Goal: Information Seeking & Learning: Find specific page/section

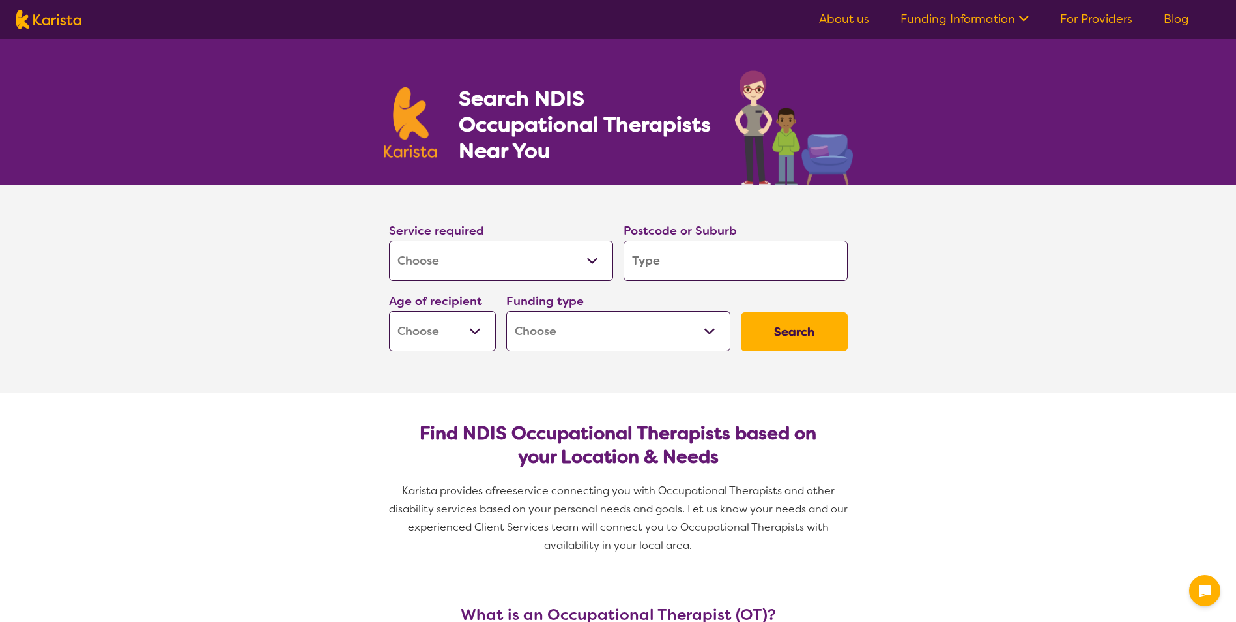
select select "[MEDICAL_DATA]"
click at [735, 261] on input "search" at bounding box center [736, 261] width 224 height 40
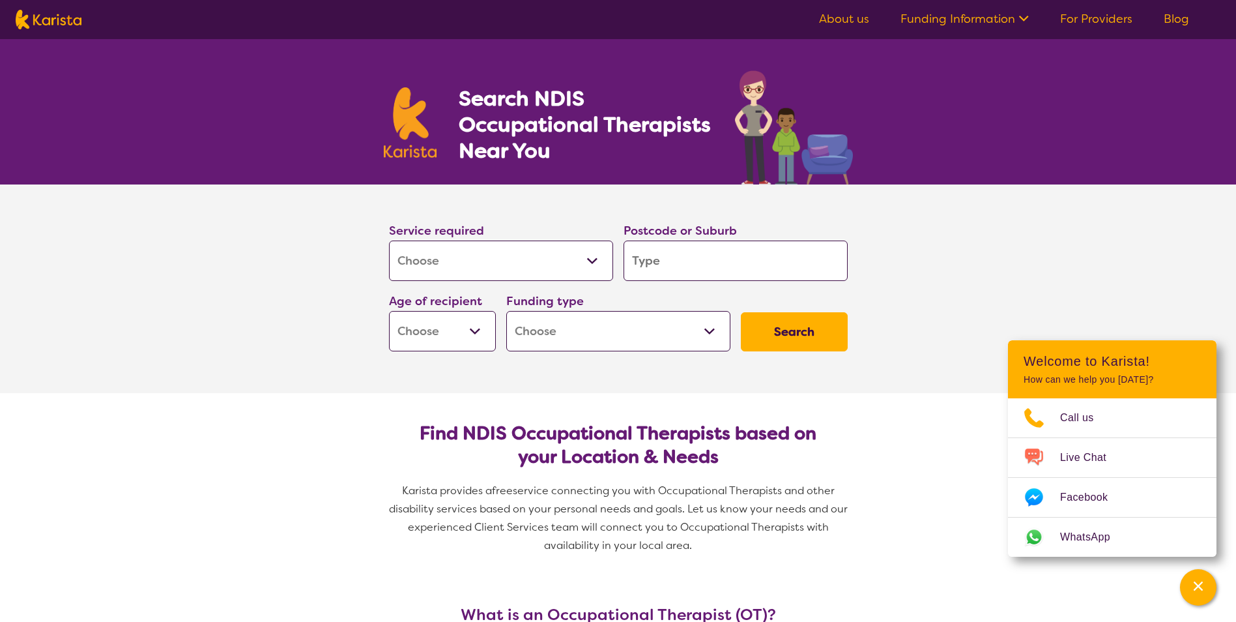
type input "n"
type input "no"
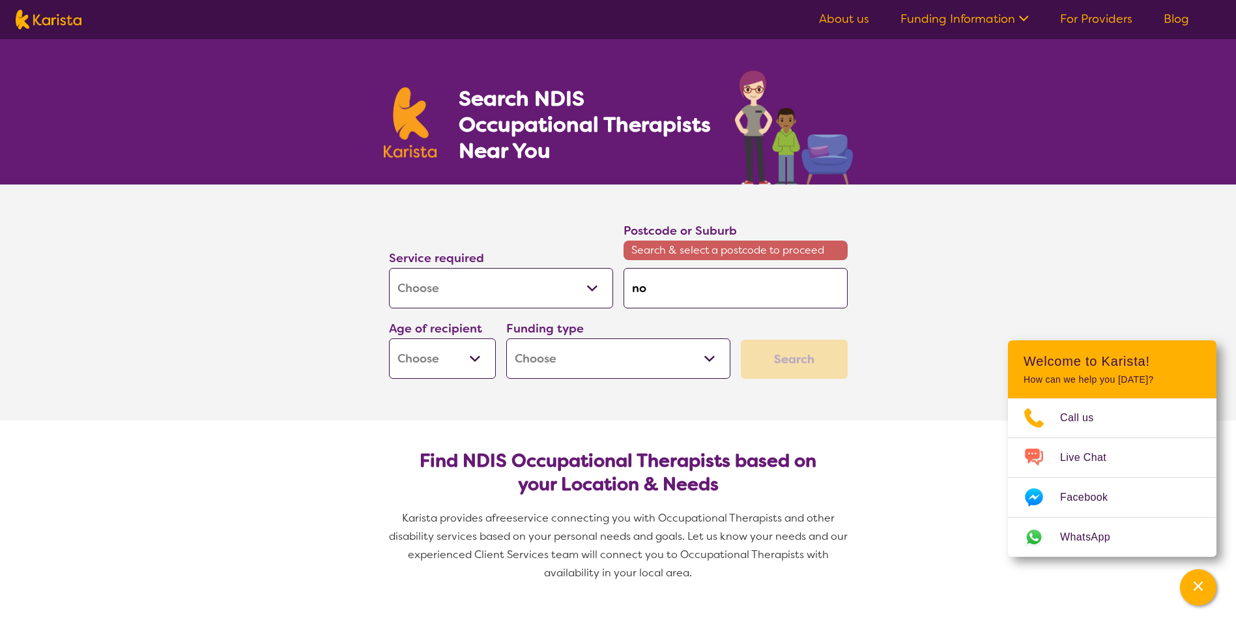
type input "nor"
type input "nort"
type input "north"
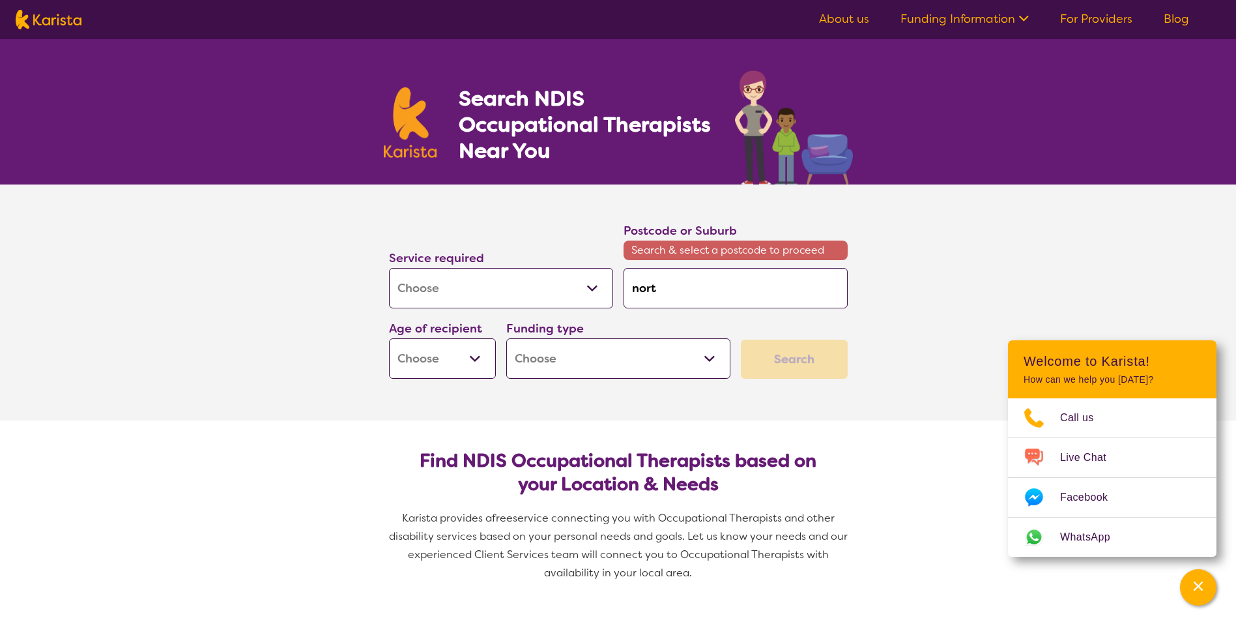
type input "north"
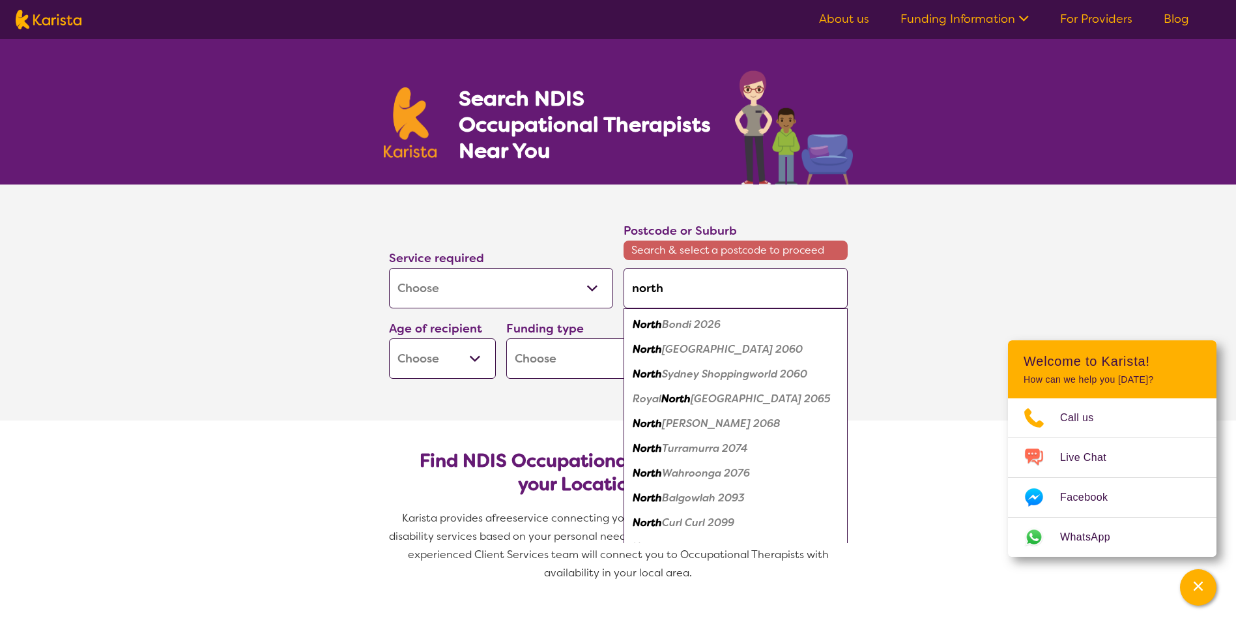
type input "north l"
type input "north la"
type input "north lak"
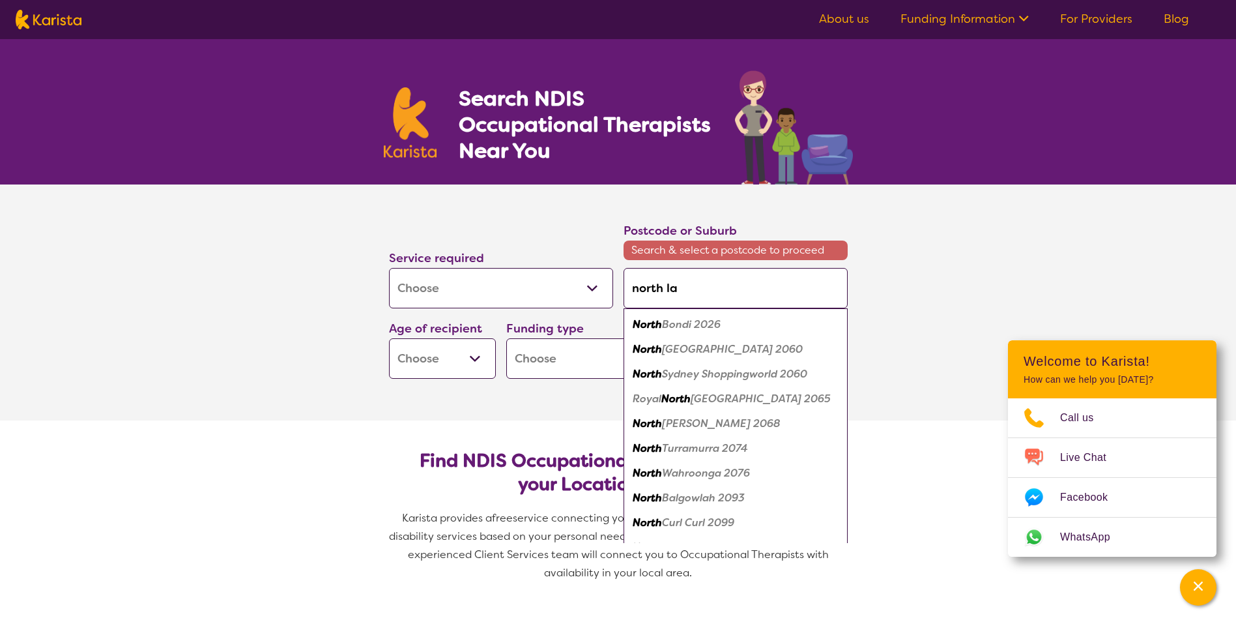
type input "north lak"
type input "[GEOGRAPHIC_DATA]"
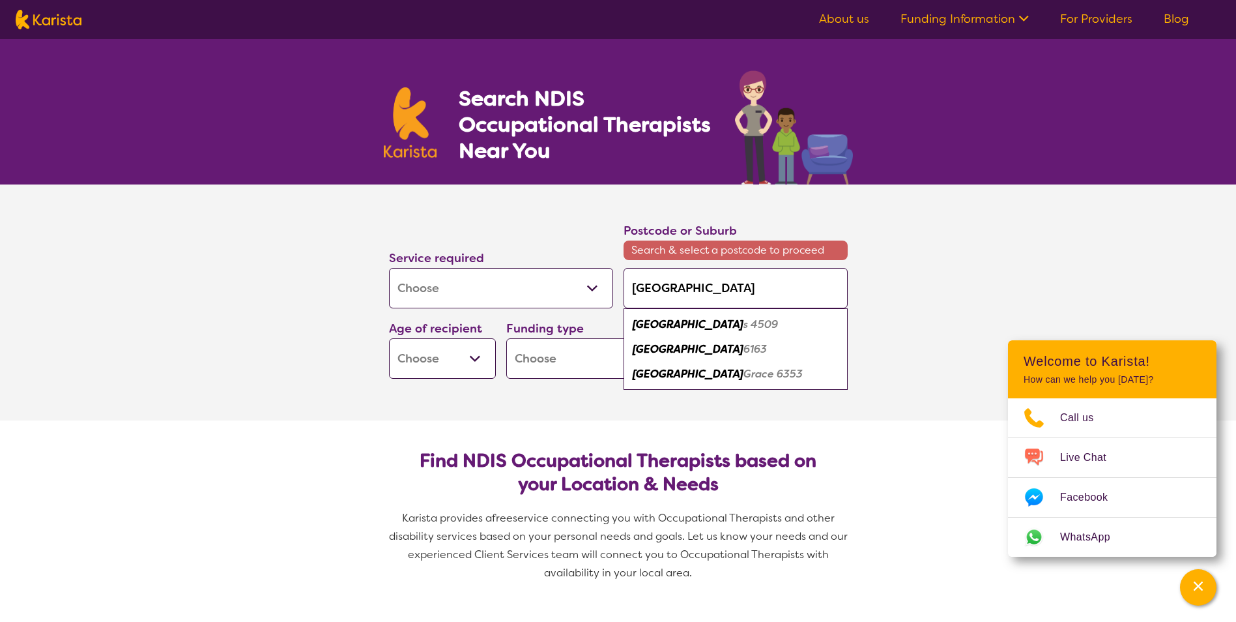
type input "[GEOGRAPHIC_DATA]"
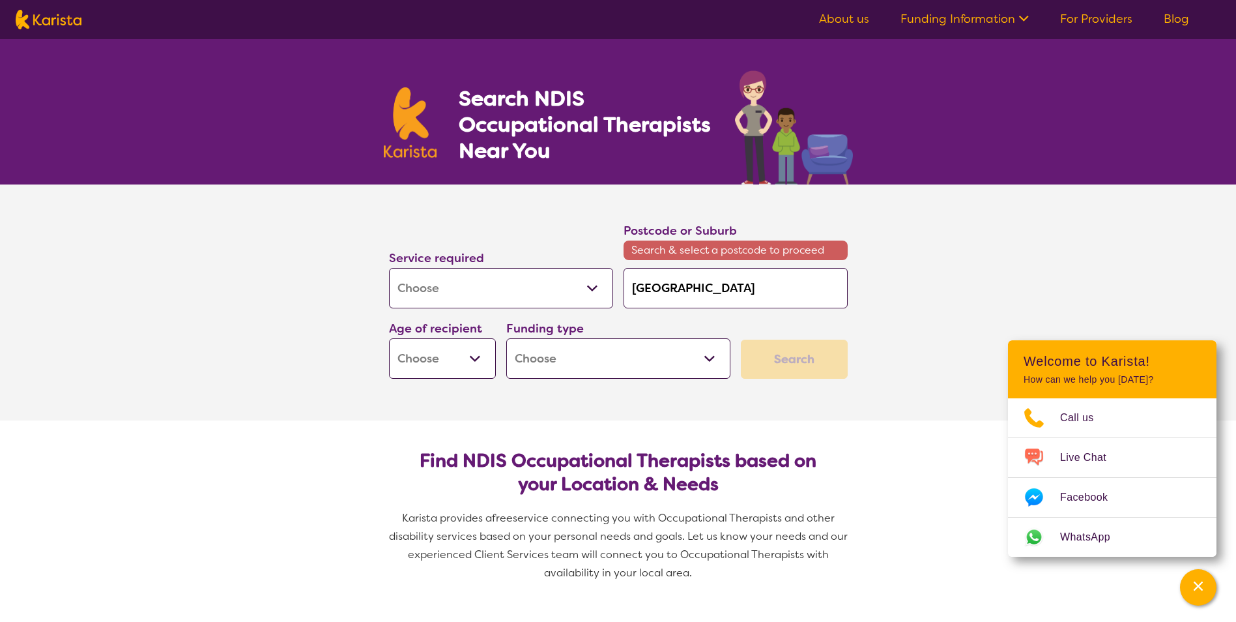
click at [478, 359] on select "Early Childhood - 0 to 9 Child - 10 to 11 Adolescent - 12 to 17 Adult - 18 to 6…" at bounding box center [442, 358] width 107 height 40
click at [710, 360] on select "Home Care Package (HCP) National Disability Insurance Scheme (NDIS) I don't know" at bounding box center [618, 358] width 224 height 40
select select "i-don-t-know"
click at [506, 338] on select "Home Care Package (HCP) National Disability Insurance Scheme (NDIS) I don't know" at bounding box center [618, 358] width 224 height 40
select select "i-don-t-know"
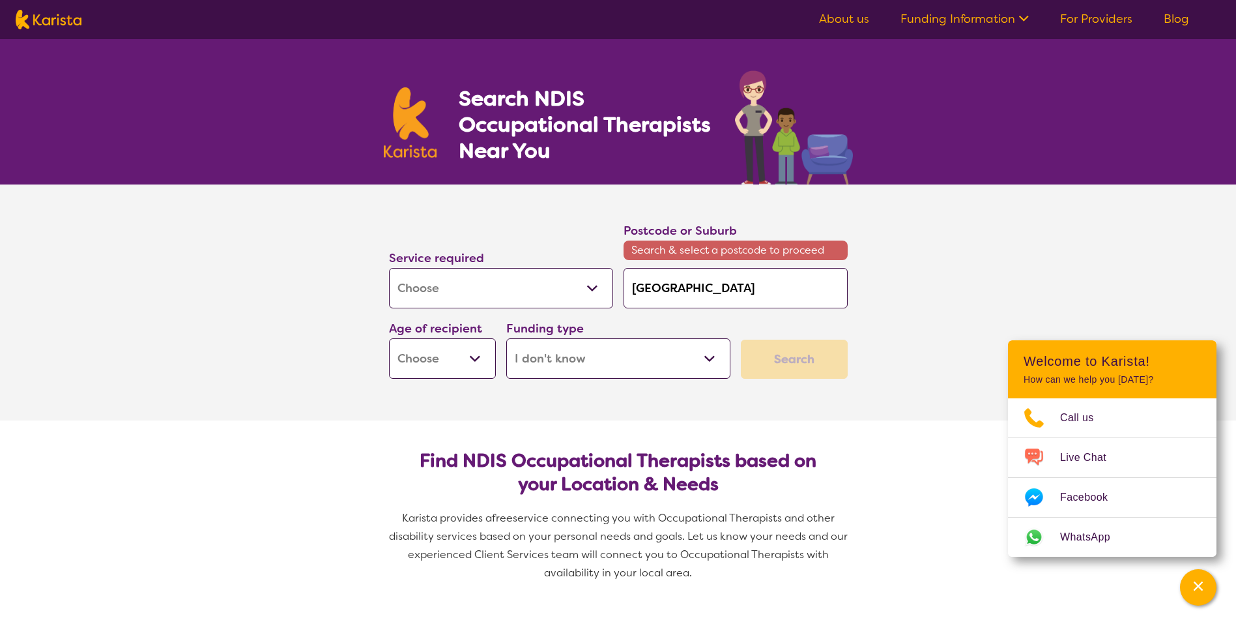
click at [476, 357] on select "Early Childhood - 0 to 9 Child - 10 to 11 Adolescent - 12 to 17 Adult - 18 to 6…" at bounding box center [442, 358] width 107 height 40
select select "AG"
click at [389, 338] on select "Early Childhood - 0 to 9 Child - 10 to 11 Adolescent - 12 to 17 Adult - 18 to 6…" at bounding box center [442, 358] width 107 height 40
select select "AG"
click at [734, 292] on input "[GEOGRAPHIC_DATA]" at bounding box center [736, 288] width 224 height 40
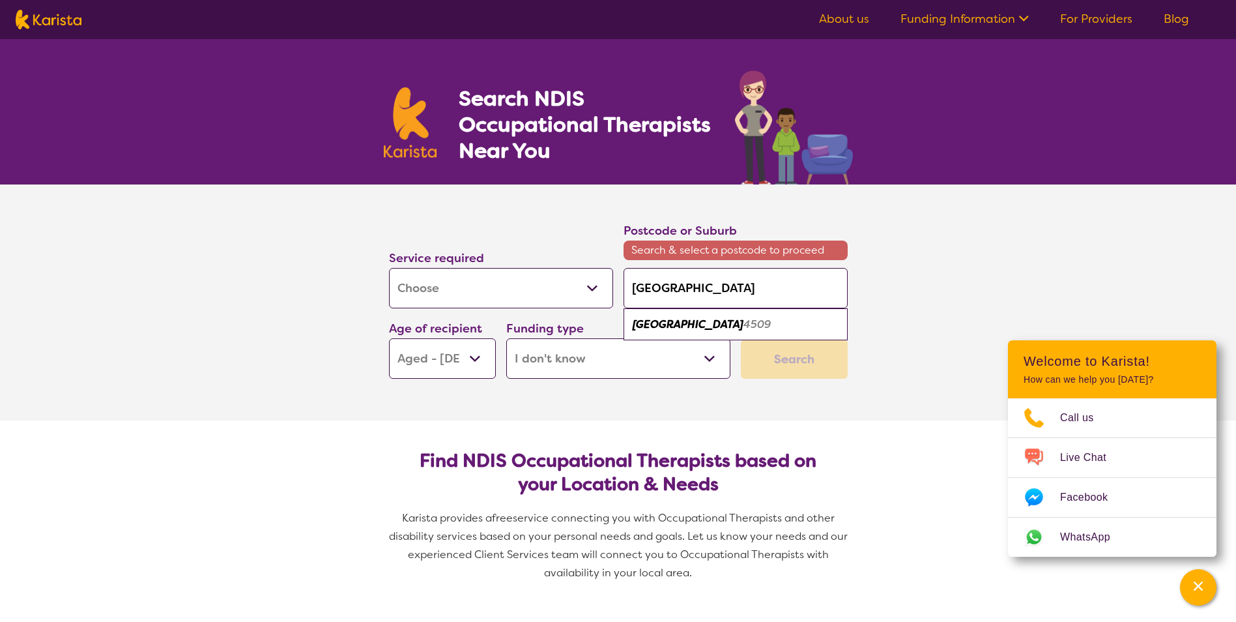
click at [649, 327] on em "[GEOGRAPHIC_DATA]" at bounding box center [688, 324] width 111 height 14
type input "4509"
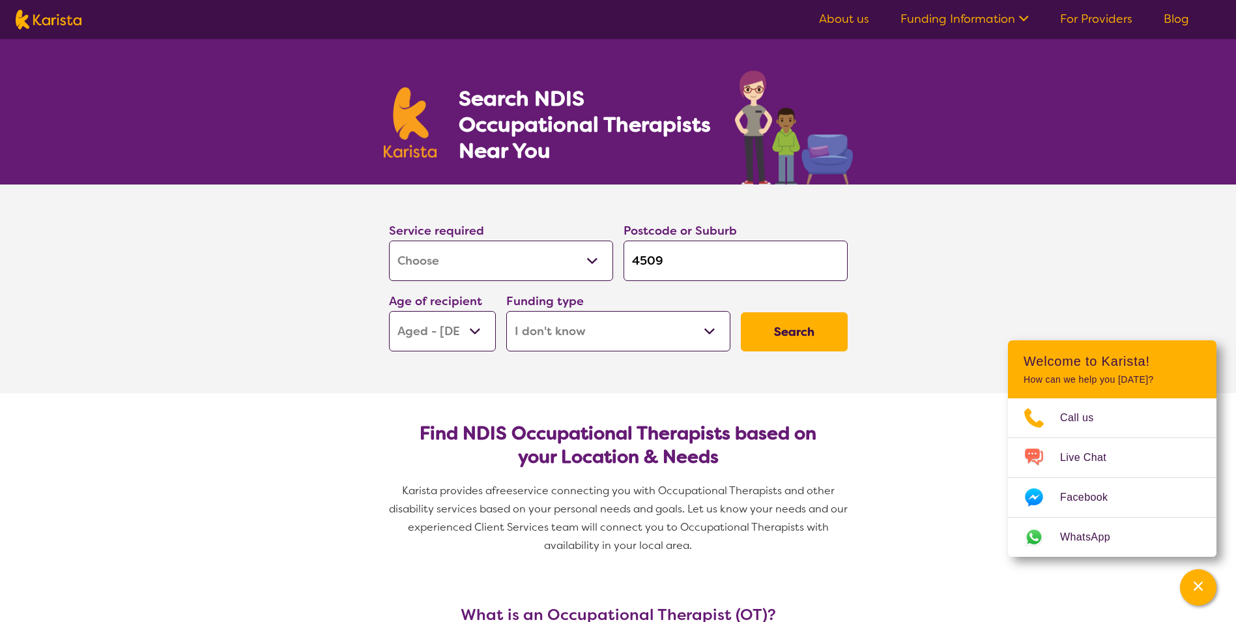
click at [783, 321] on button "Search" at bounding box center [794, 331] width 107 height 39
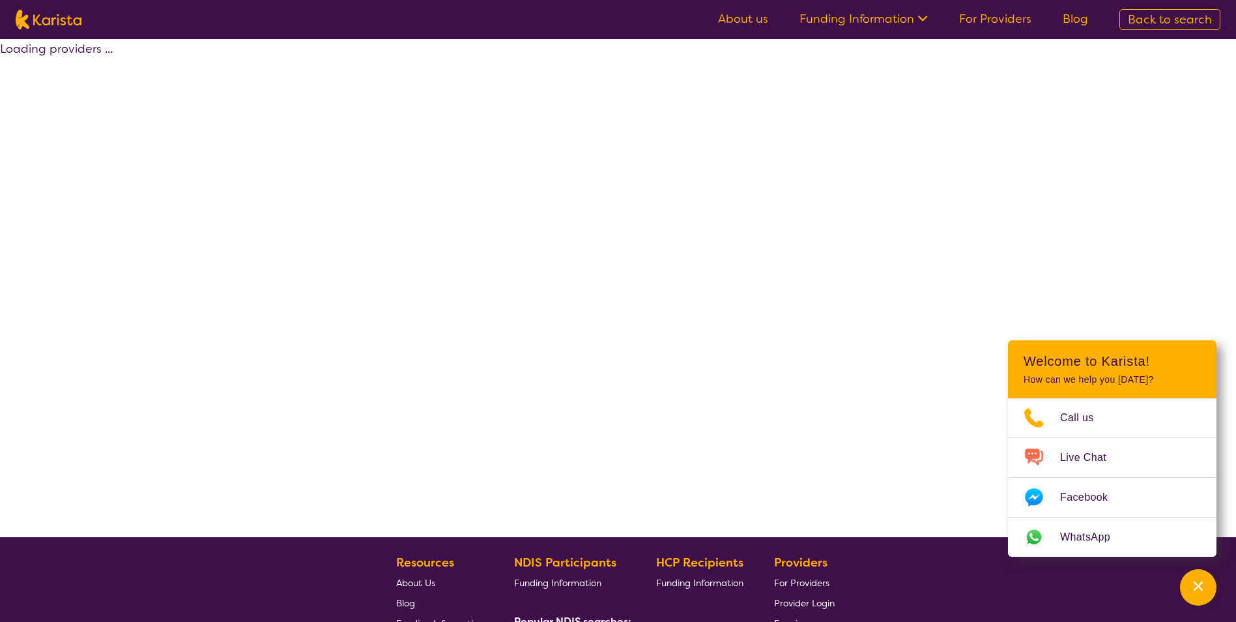
select select "[MEDICAL_DATA]"
select select "AG"
